Goal: Transaction & Acquisition: Purchase product/service

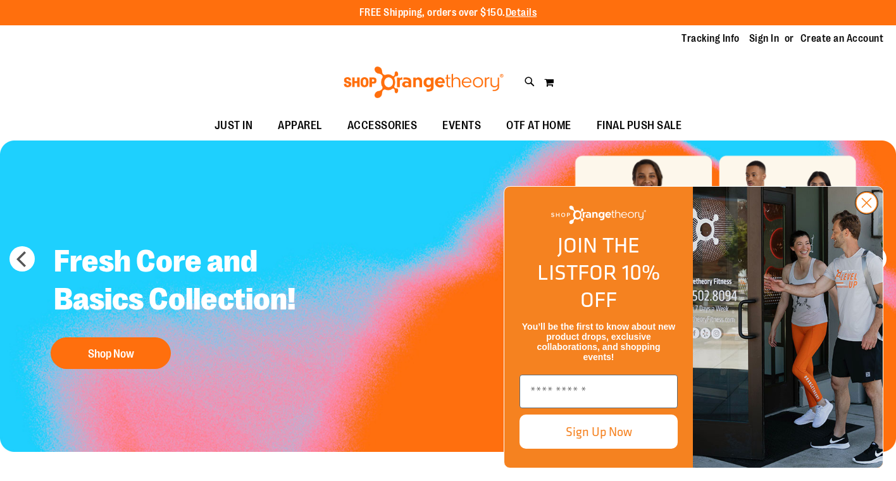
type input "**********"
click at [869, 208] on icon "Close dialog" at bounding box center [867, 203] width 9 height 9
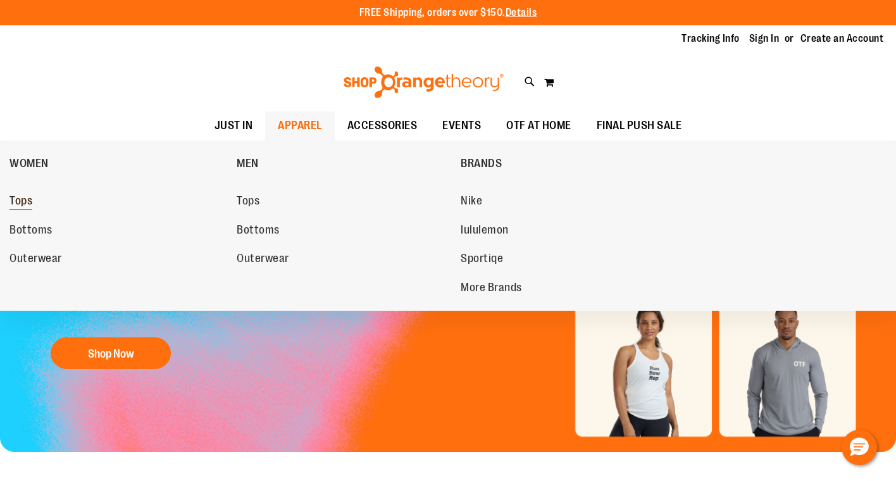
click at [26, 202] on span "Tops" at bounding box center [20, 202] width 23 height 16
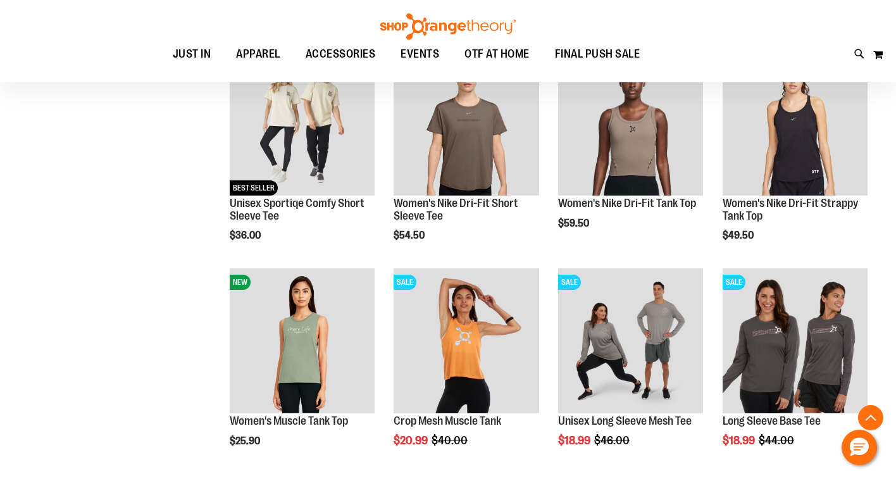
scroll to position [862, 0]
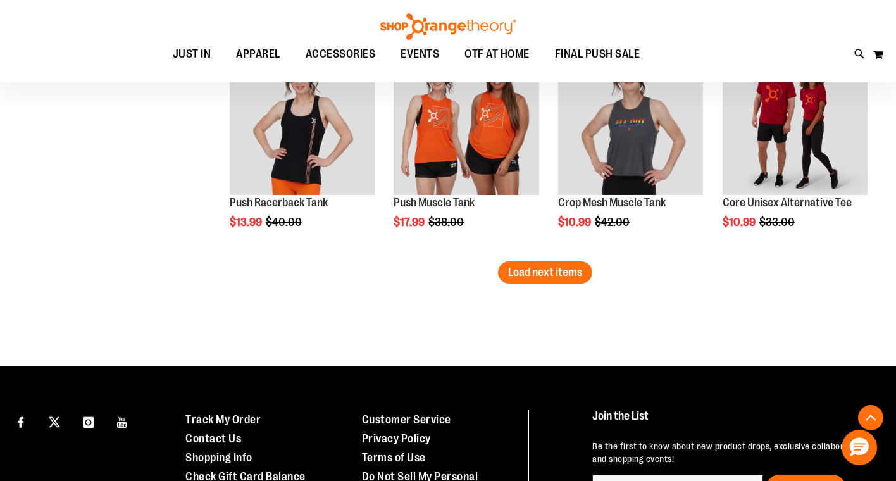
scroll to position [1957, 0]
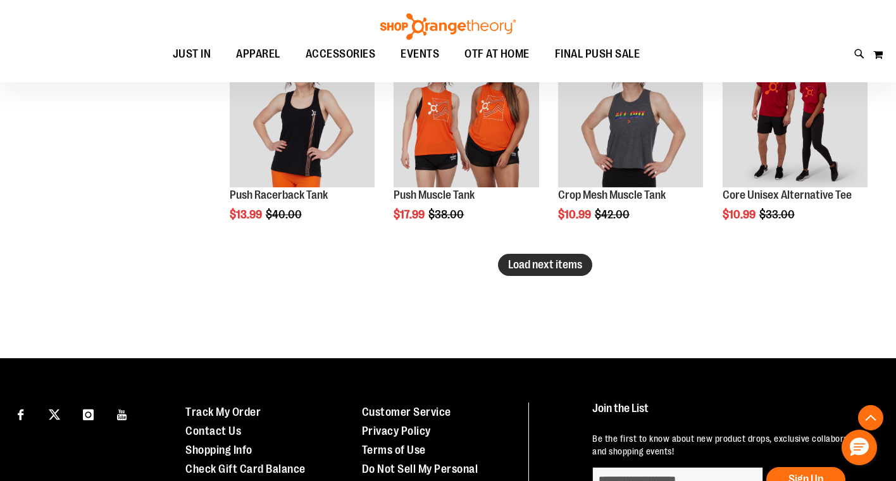
type input "**********"
click at [528, 273] on button "Load next items" at bounding box center [545, 265] width 94 height 22
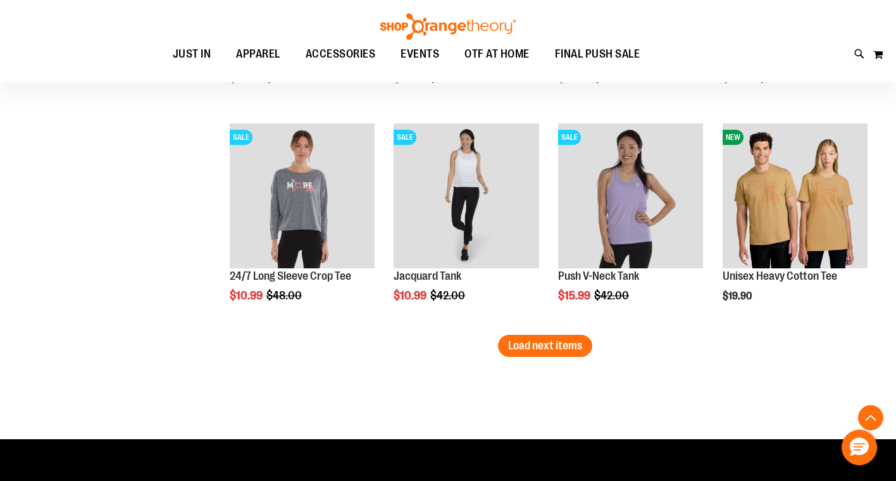
scroll to position [2532, 0]
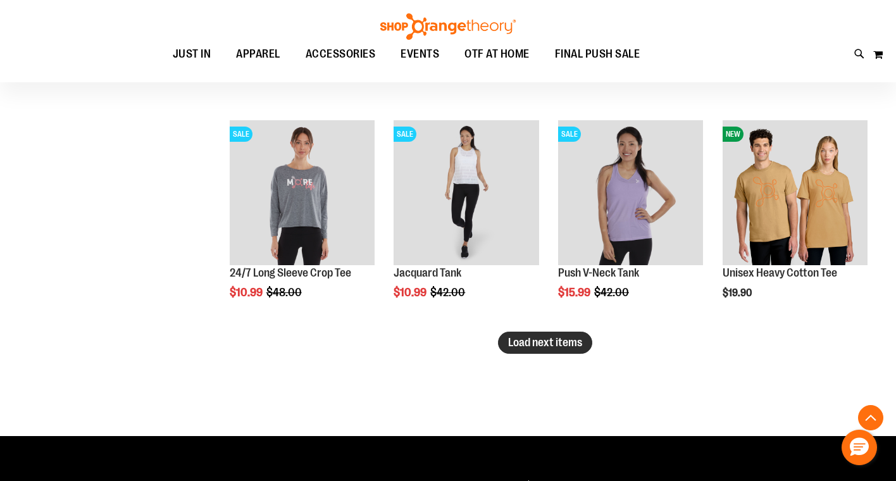
click at [509, 342] on span "Load next items" at bounding box center [545, 342] width 74 height 13
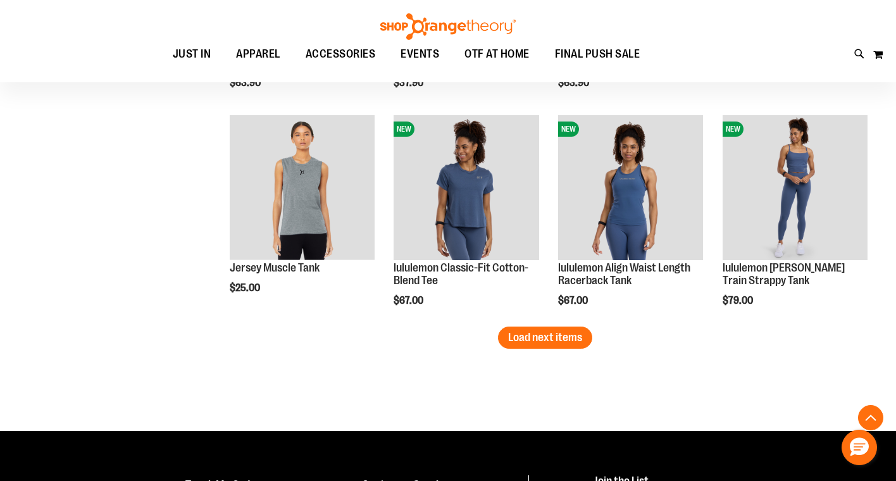
scroll to position [3221, 0]
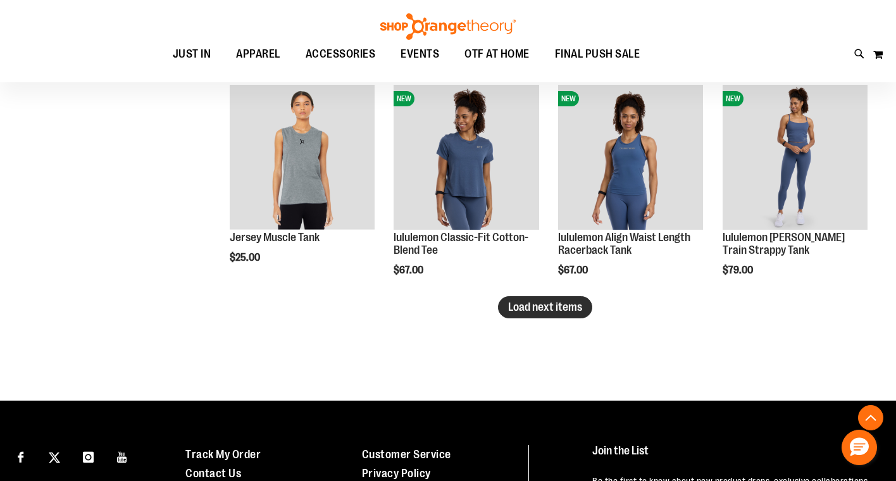
click at [547, 304] on span "Load next items" at bounding box center [545, 307] width 74 height 13
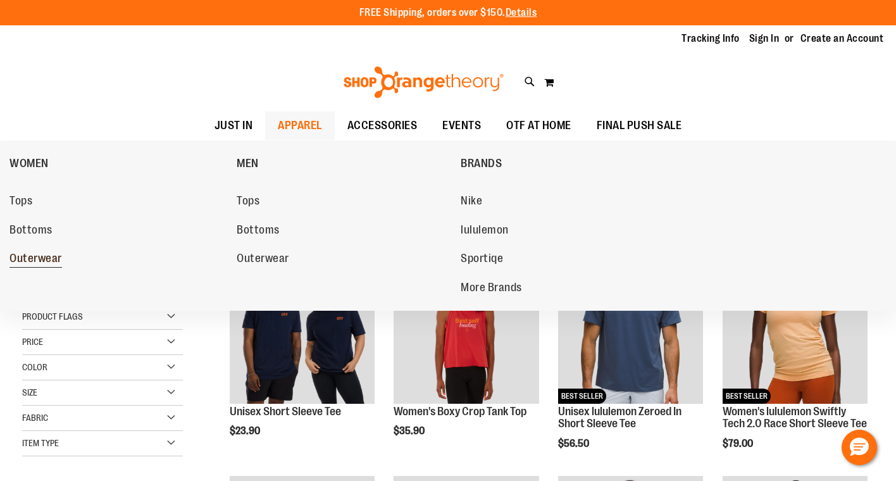
click at [34, 259] on span "Outerwear" at bounding box center [35, 260] width 53 height 16
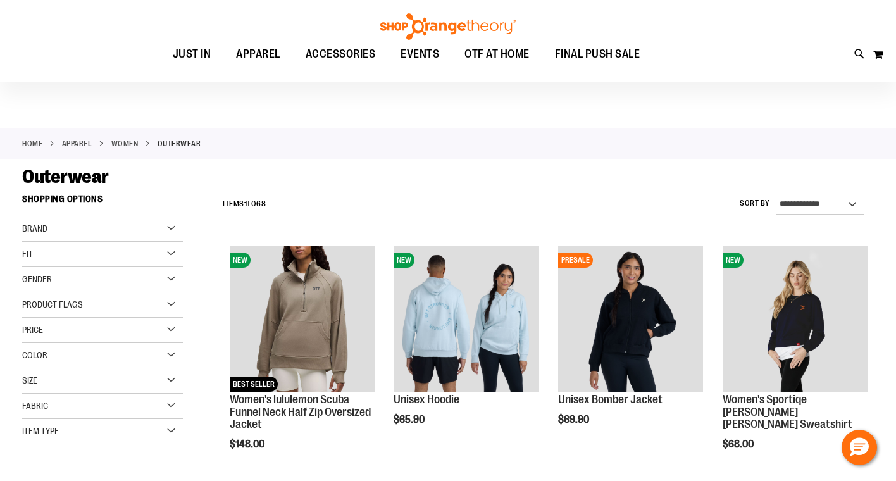
scroll to position [12, 0]
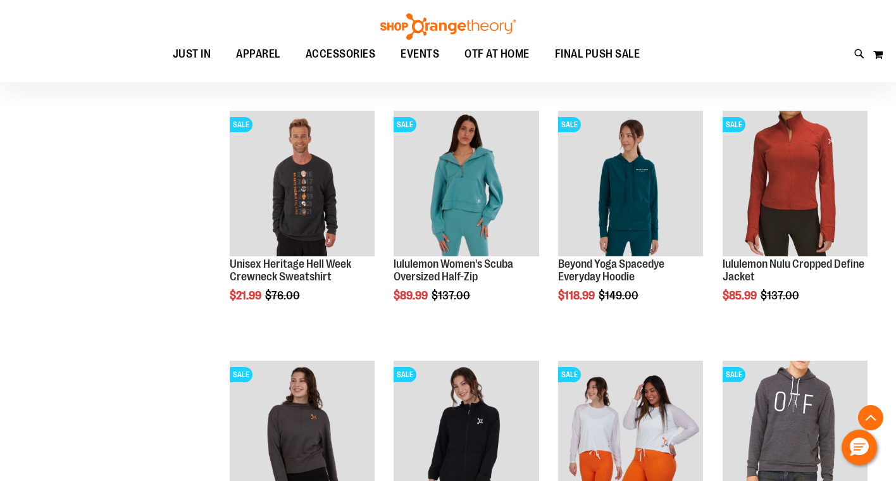
scroll to position [1147, 0]
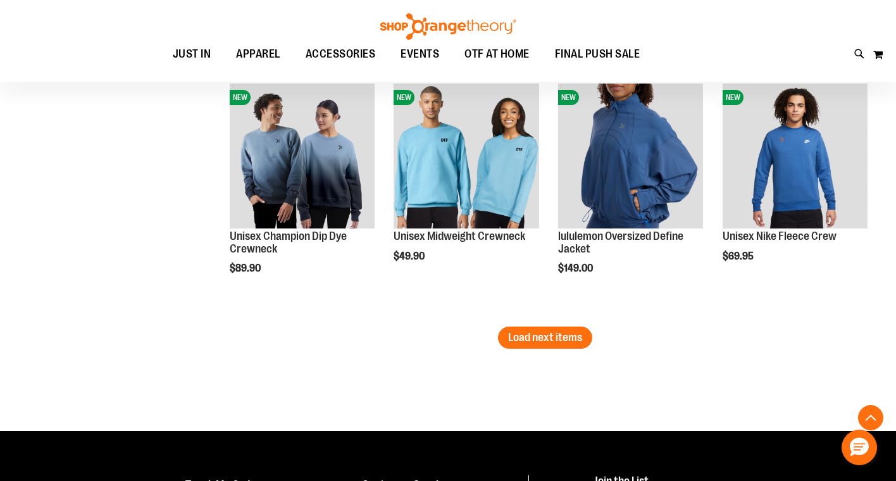
scroll to position [2174, 0]
